Goal: Information Seeking & Learning: Learn about a topic

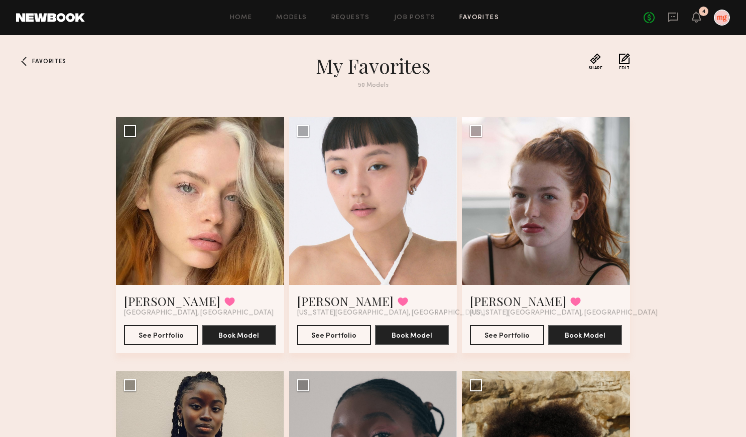
click at [53, 17] on link at bounding box center [50, 17] width 69 height 9
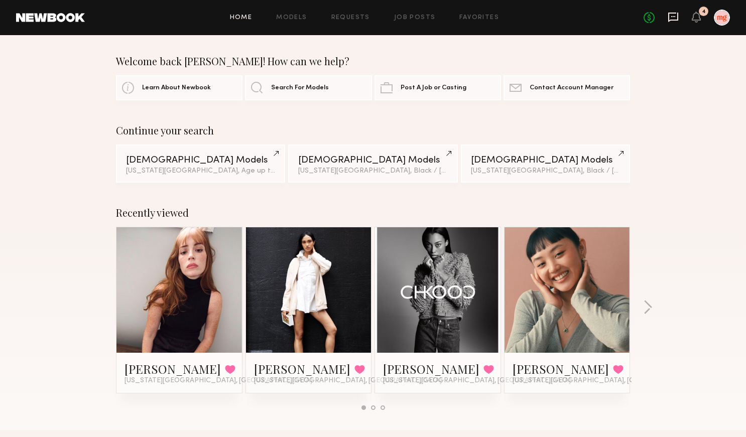
click at [668, 12] on icon at bounding box center [673, 17] width 11 height 11
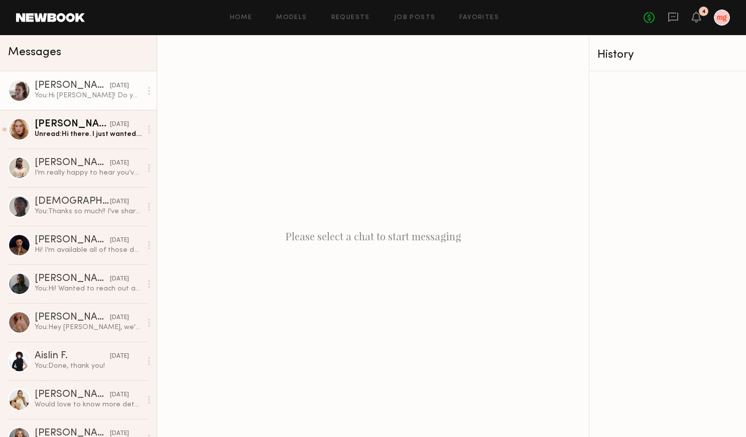
click at [70, 85] on div "Grace R." at bounding box center [72, 86] width 75 height 10
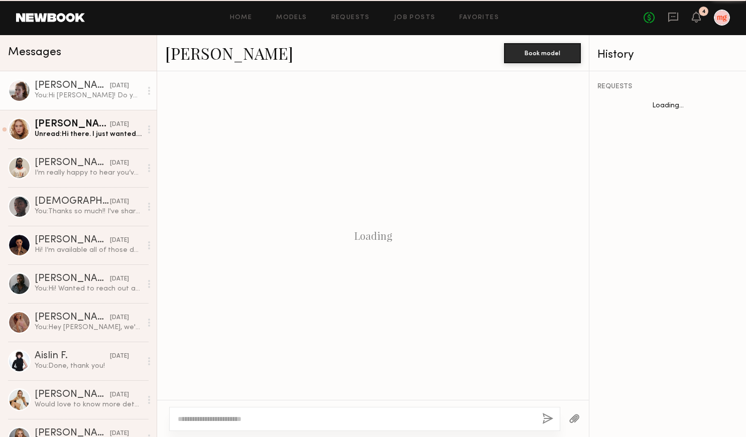
scroll to position [128, 0]
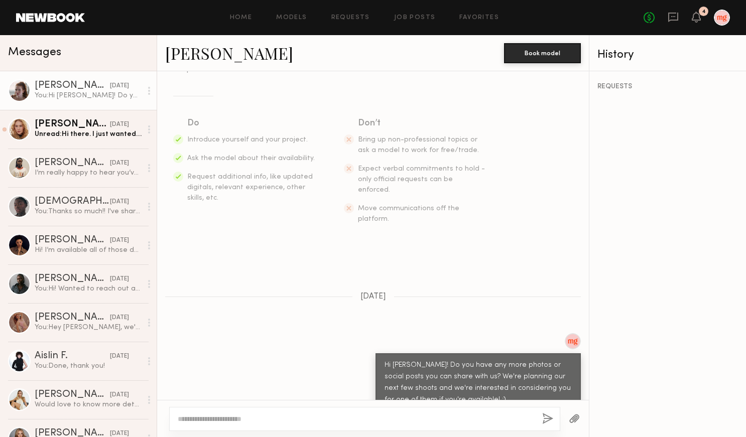
click at [199, 54] on link "Grace R." at bounding box center [229, 53] width 128 height 22
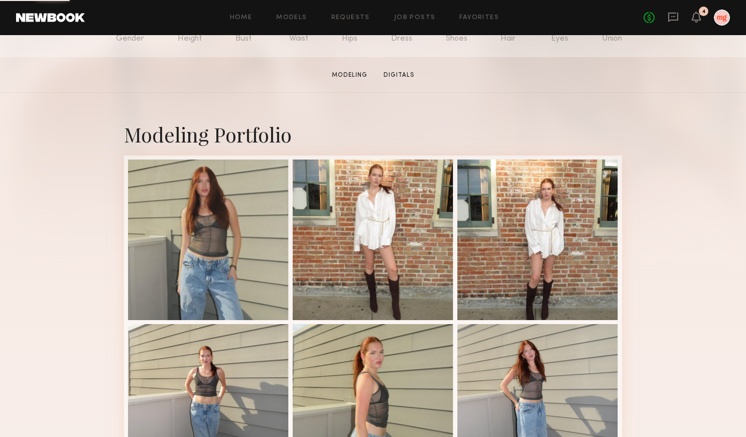
scroll to position [209, 0]
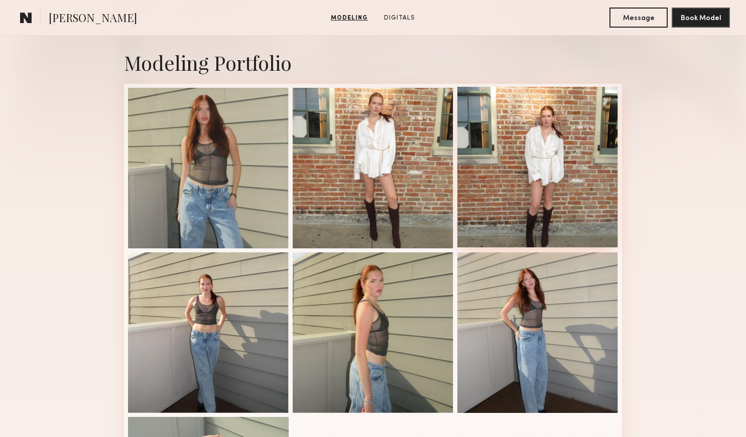
click at [536, 196] on div at bounding box center [538, 167] width 161 height 161
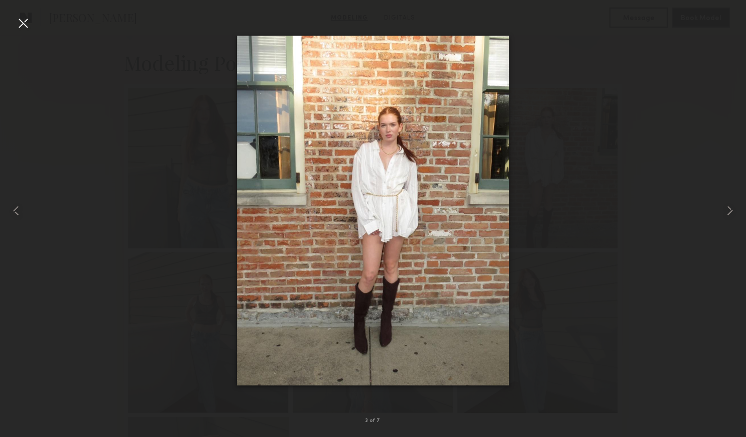
click at [29, 26] on div at bounding box center [23, 23] width 16 height 16
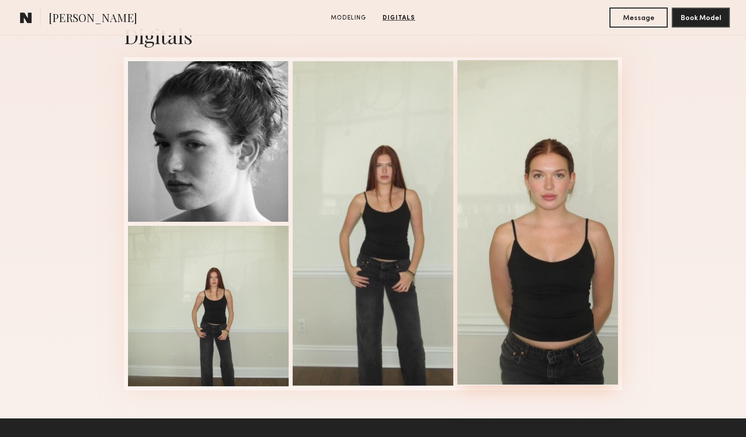
scroll to position [832, 0]
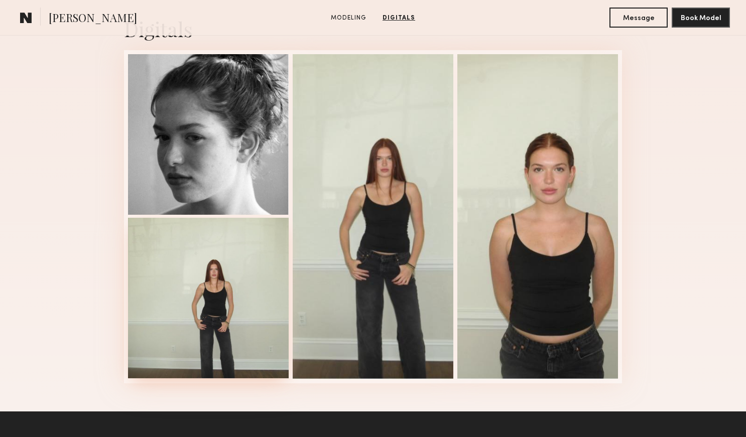
click at [259, 303] on div at bounding box center [208, 298] width 161 height 161
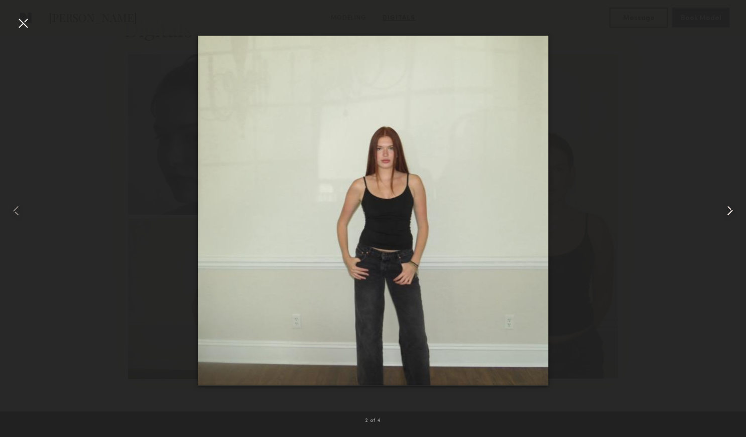
click at [730, 211] on common-icon at bounding box center [730, 211] width 16 height 16
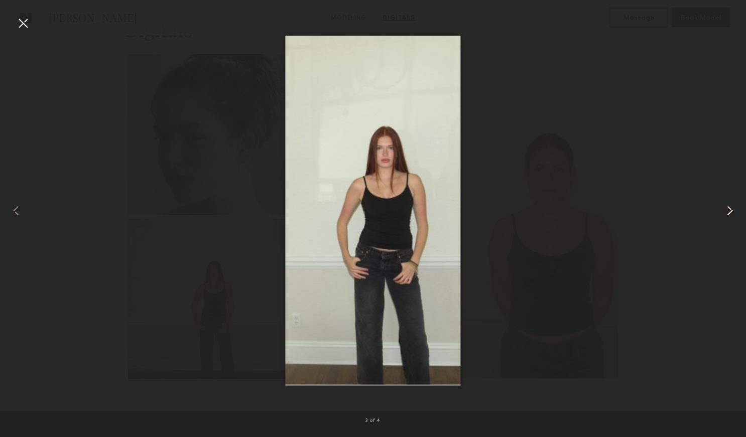
click at [730, 211] on common-icon at bounding box center [730, 211] width 16 height 16
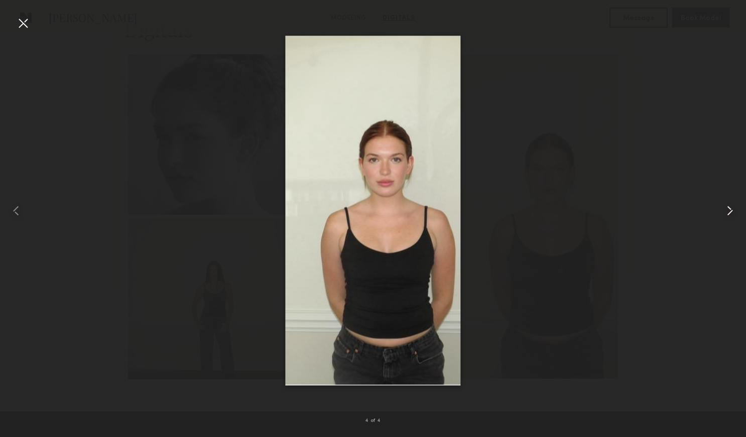
click at [730, 211] on common-icon at bounding box center [730, 211] width 16 height 16
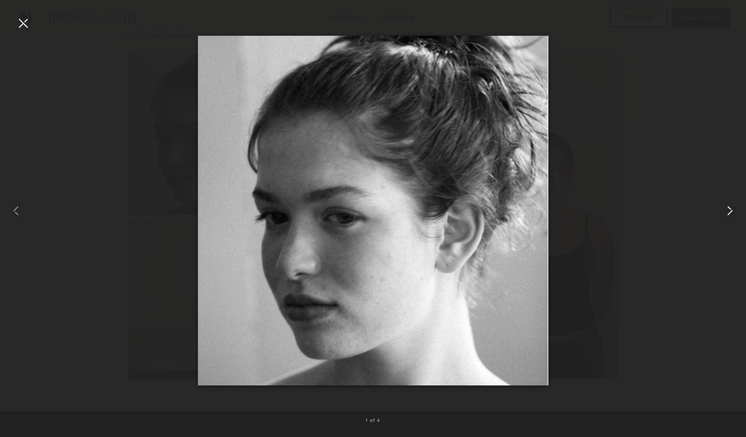
click at [730, 211] on common-icon at bounding box center [730, 211] width 16 height 16
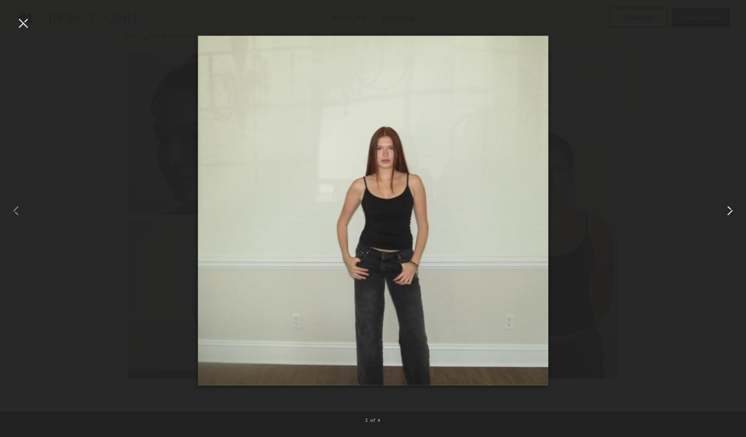
click at [730, 211] on common-icon at bounding box center [730, 211] width 16 height 16
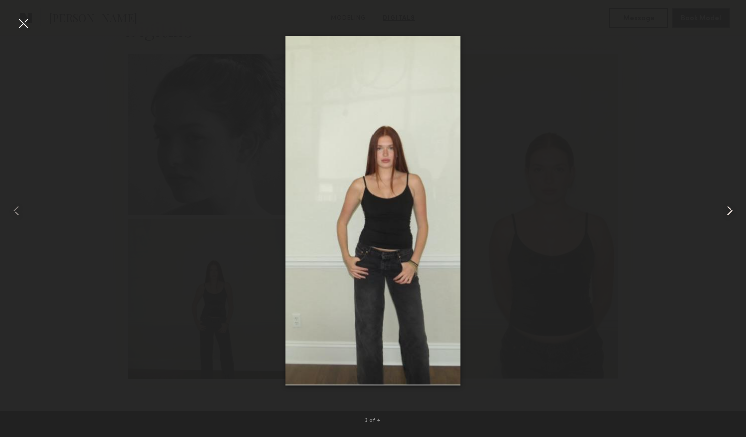
click at [730, 211] on common-icon at bounding box center [730, 211] width 16 height 16
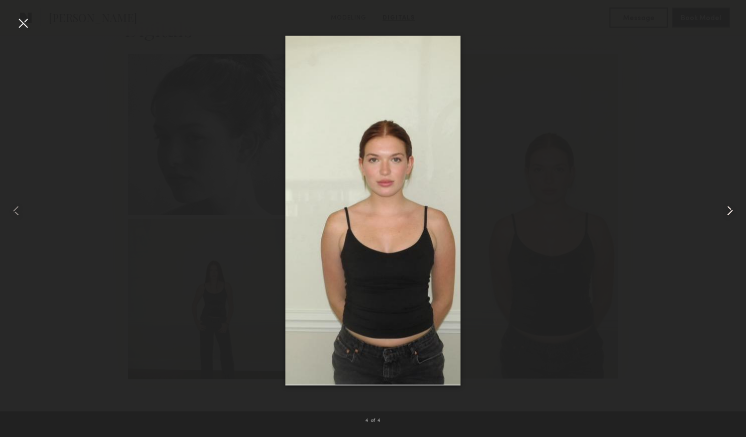
click at [730, 211] on common-icon at bounding box center [730, 211] width 16 height 16
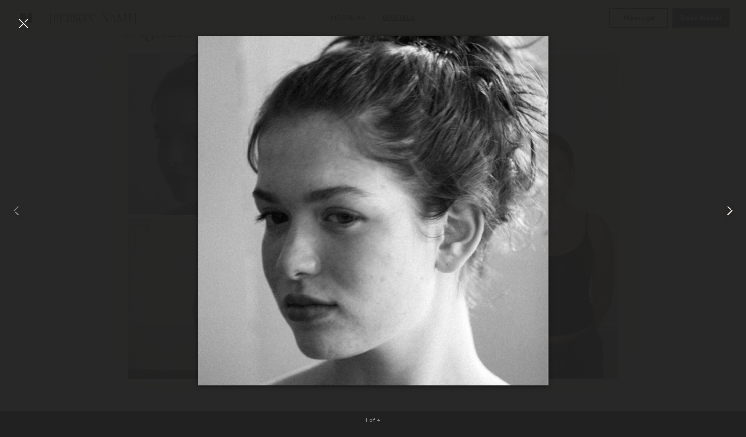
click at [730, 211] on common-icon at bounding box center [730, 211] width 16 height 16
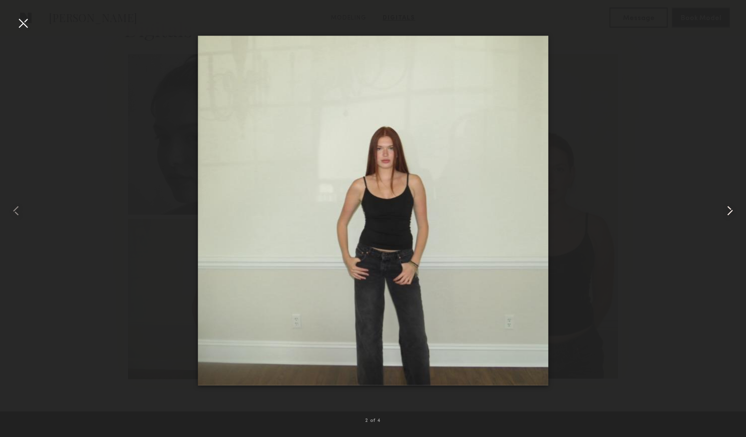
click at [730, 211] on common-icon at bounding box center [730, 211] width 16 height 16
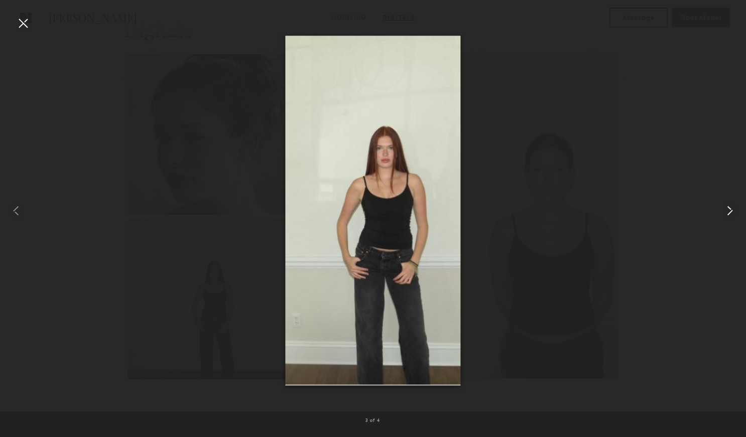
click at [730, 211] on common-icon at bounding box center [730, 211] width 16 height 16
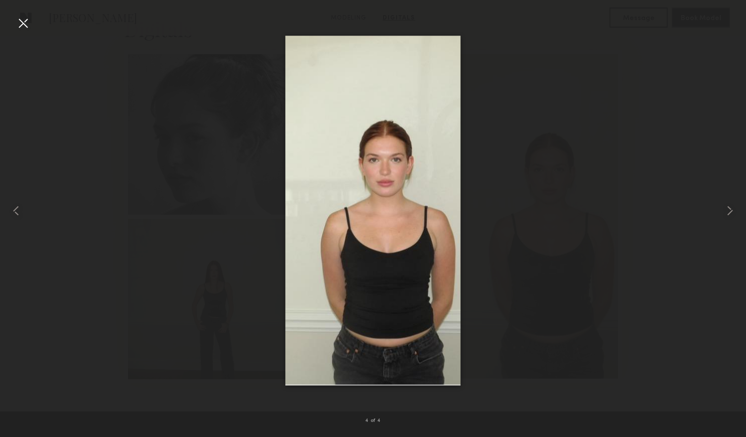
click at [19, 19] on div at bounding box center [23, 23] width 16 height 16
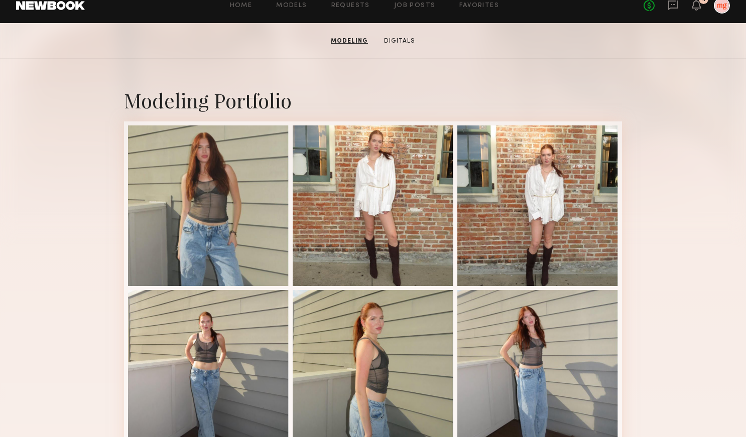
scroll to position [0, 0]
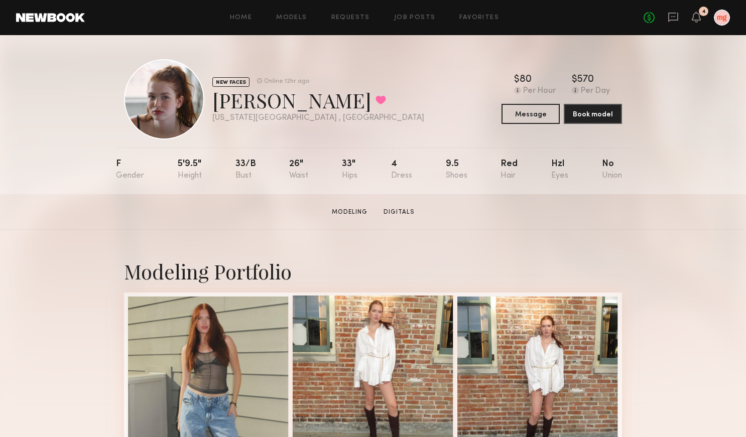
click at [396, 359] on div at bounding box center [373, 376] width 161 height 161
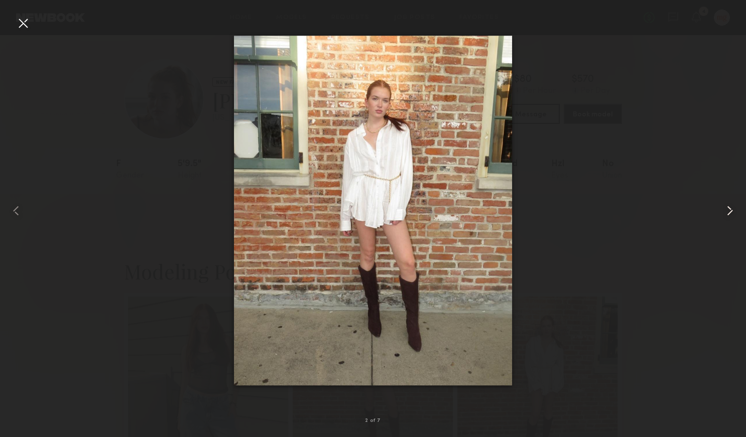
click at [732, 211] on common-icon at bounding box center [730, 211] width 16 height 16
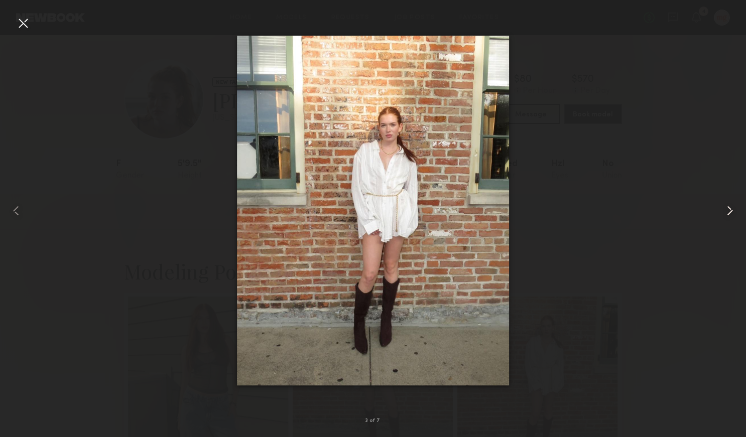
click at [732, 211] on common-icon at bounding box center [730, 211] width 16 height 16
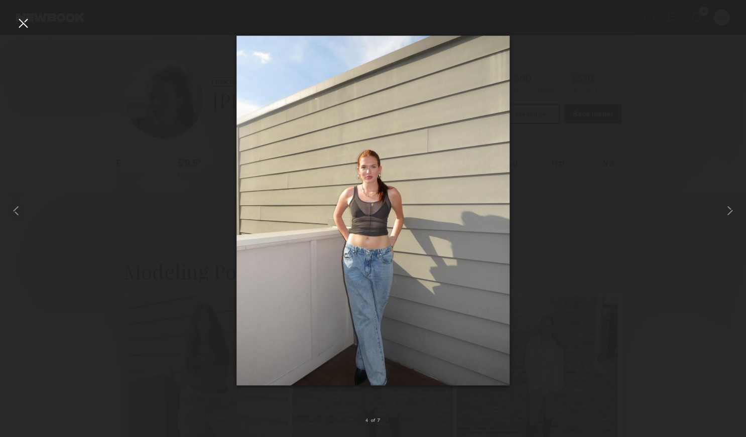
click at [15, 23] on div at bounding box center [23, 23] width 16 height 16
